Goal: Unclear

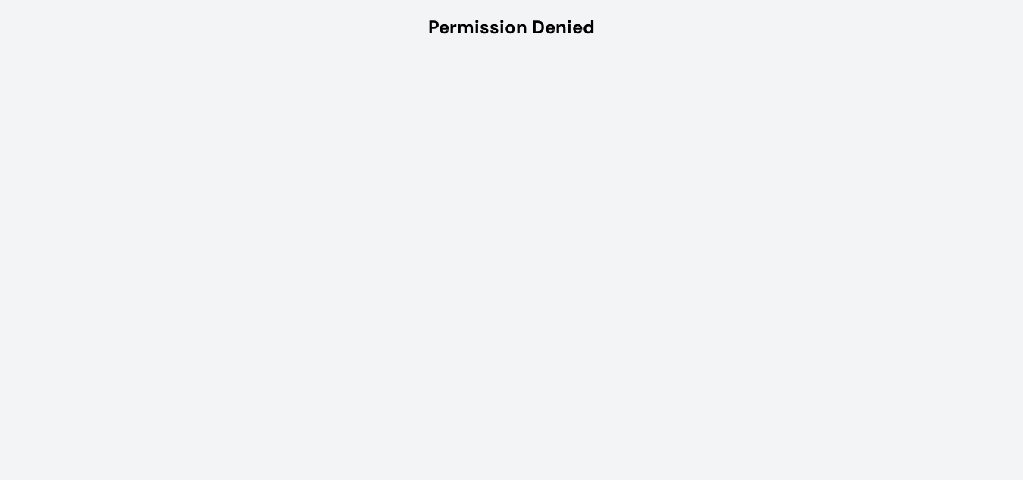
click at [593, 24] on div "Permission Denied" at bounding box center [511, 27] width 167 height 24
drag, startPoint x: 431, startPoint y: 26, endPoint x: 612, endPoint y: 14, distance: 181.5
click at [612, 14] on div "Permission Denied" at bounding box center [511, 27] width 1023 height 55
click at [484, 33] on div "Permission Denied" at bounding box center [511, 27] width 167 height 24
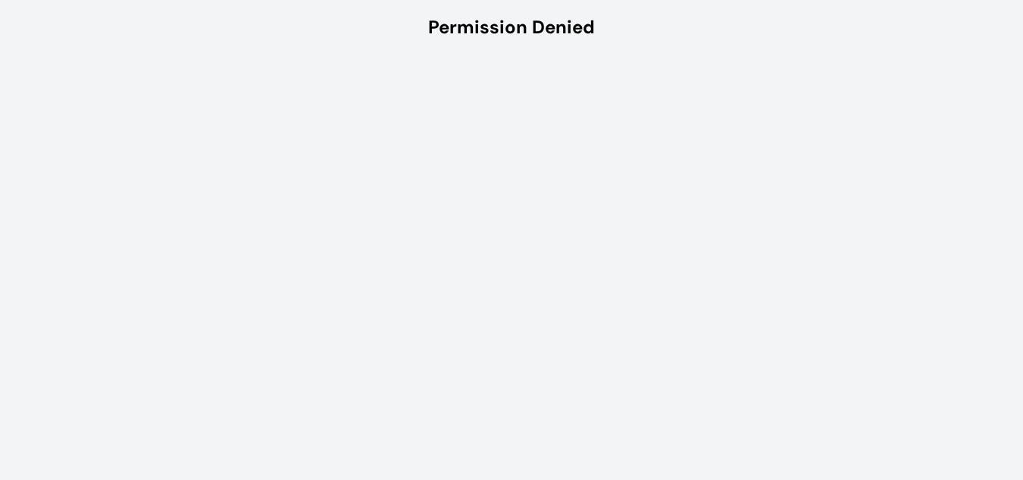
click at [529, 55] on html "Permission Denied" at bounding box center [511, 27] width 1023 height 55
